Goal: Find contact information: Find contact information

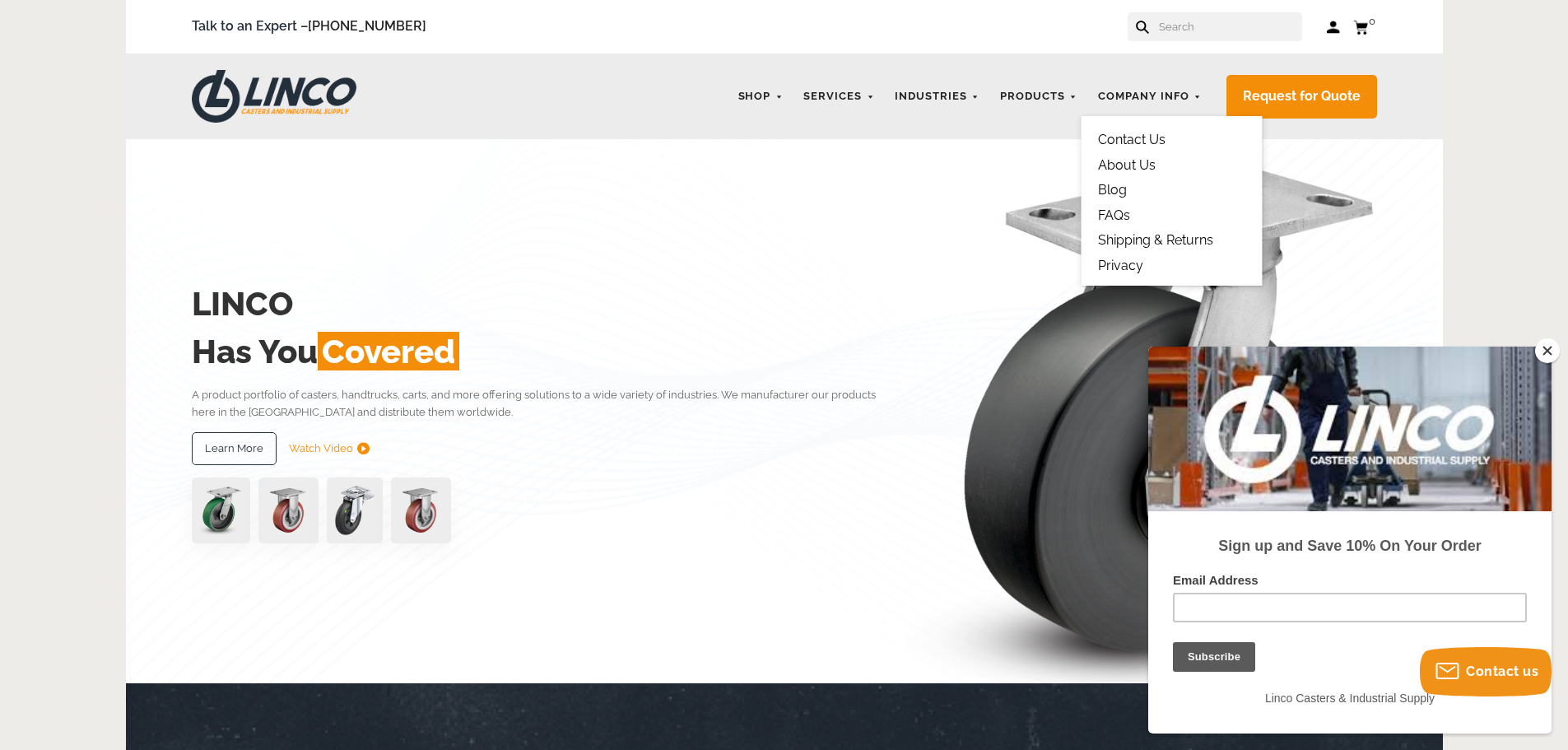
click at [1151, 141] on link "Contact Us" at bounding box center [1132, 139] width 68 height 16
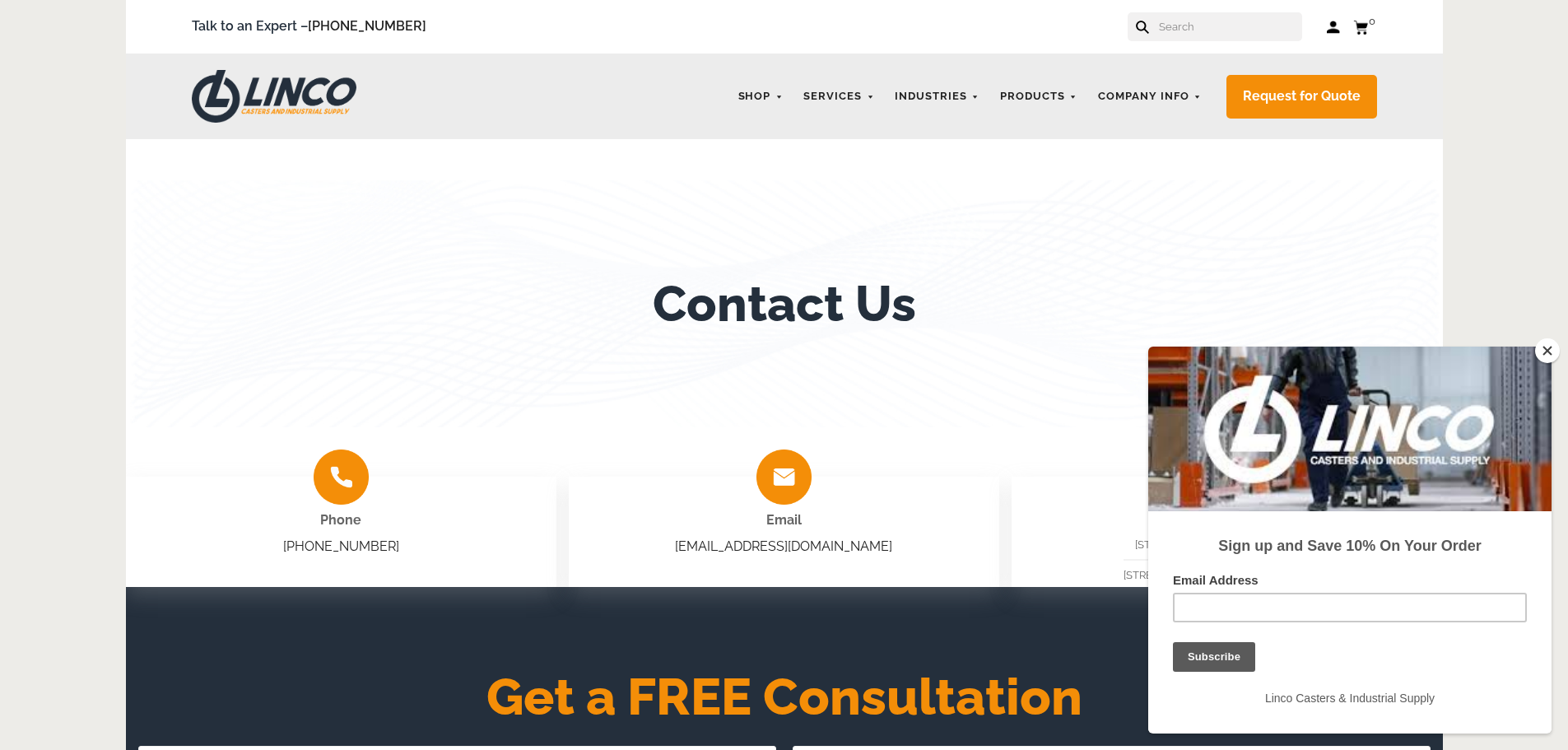
click at [1547, 348] on button "Close" at bounding box center [1548, 350] width 25 height 25
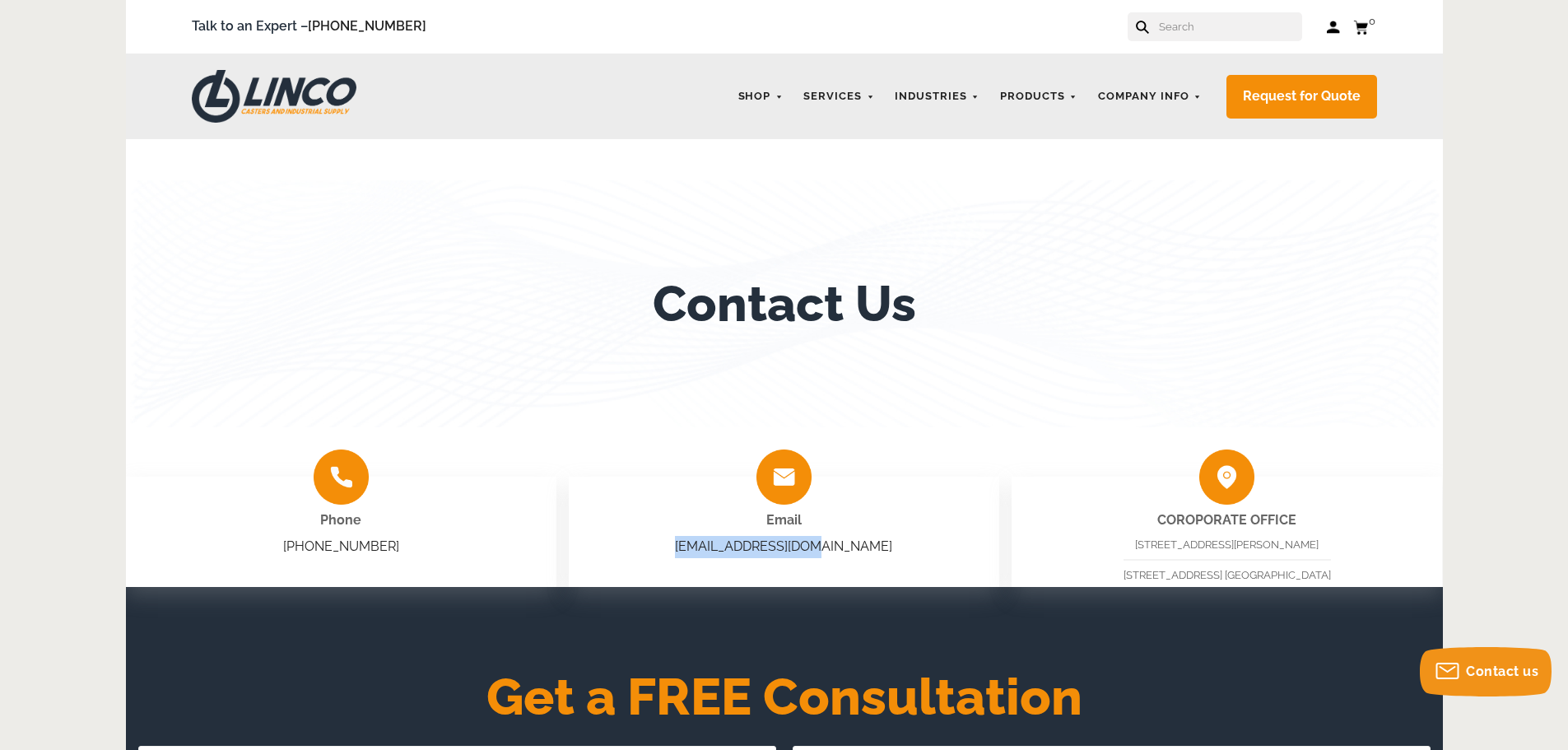
drag, startPoint x: 891, startPoint y: 544, endPoint x: 717, endPoint y: 560, distance: 174.7
click at [717, 560] on div "Email sales@shoplinco.com" at bounding box center [784, 531] width 431 height 110
copy link "sales@shoplinco.com"
